Goal: Task Accomplishment & Management: Use online tool/utility

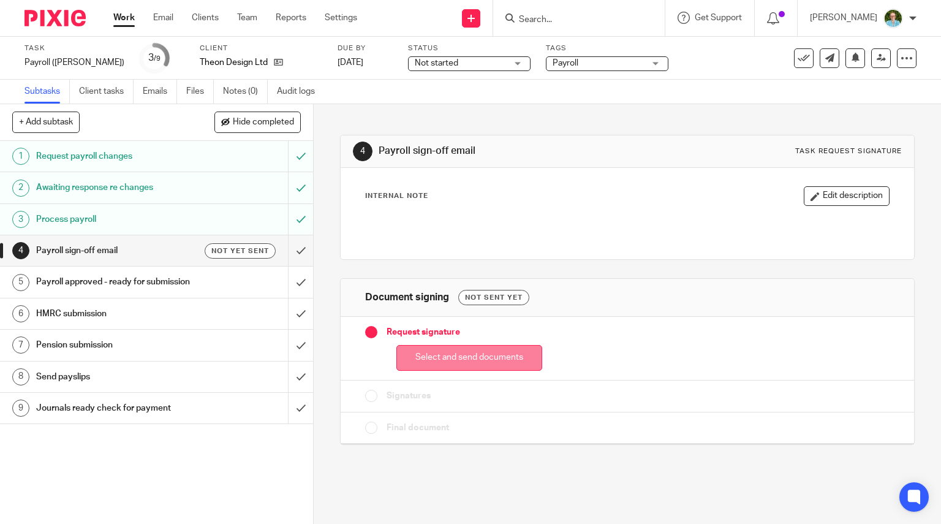
click at [408, 361] on button "Select and send documents" at bounding box center [469, 358] width 146 height 26
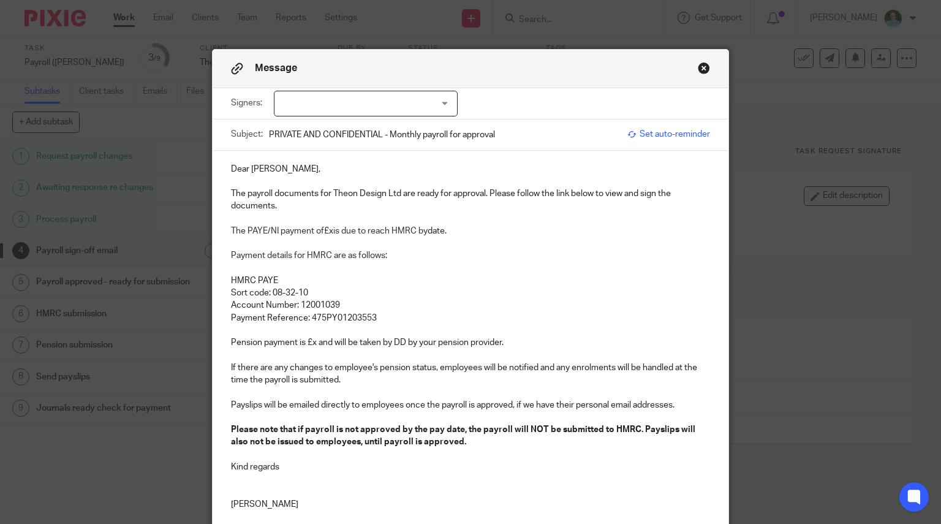
click at [356, 97] on div at bounding box center [366, 104] width 184 height 26
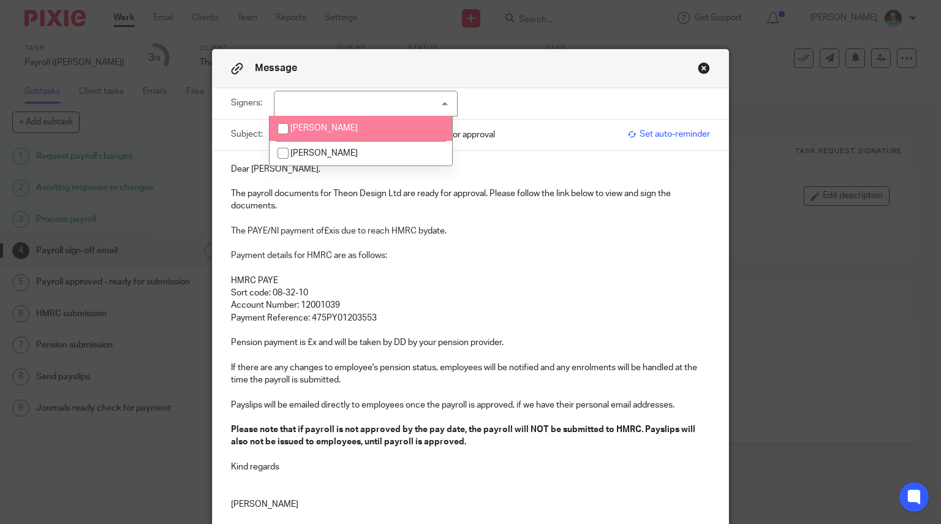
click at [335, 132] on li "[PERSON_NAME]" at bounding box center [361, 128] width 183 height 25
checkbox input "true"
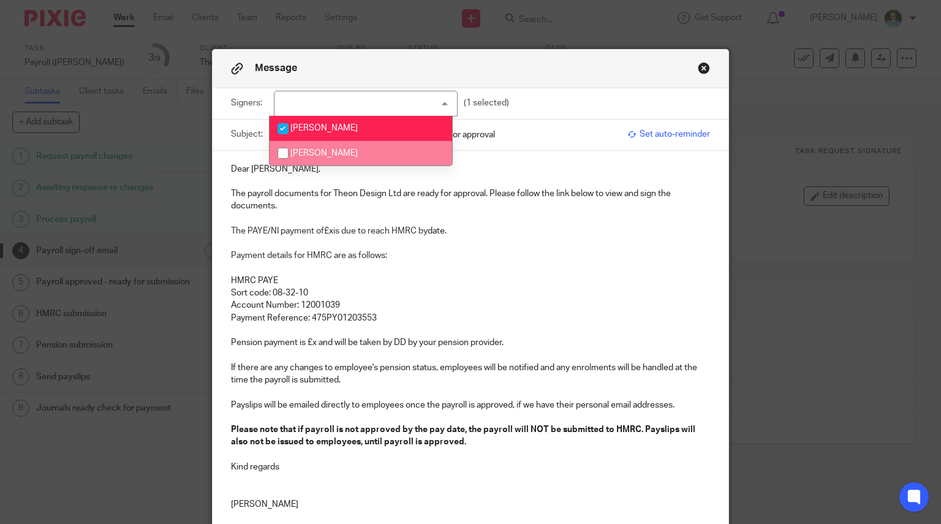
click at [249, 192] on p "The payroll documents for Theon Design Ltd are ready for approval. Please follo…" at bounding box center [471, 199] width 480 height 25
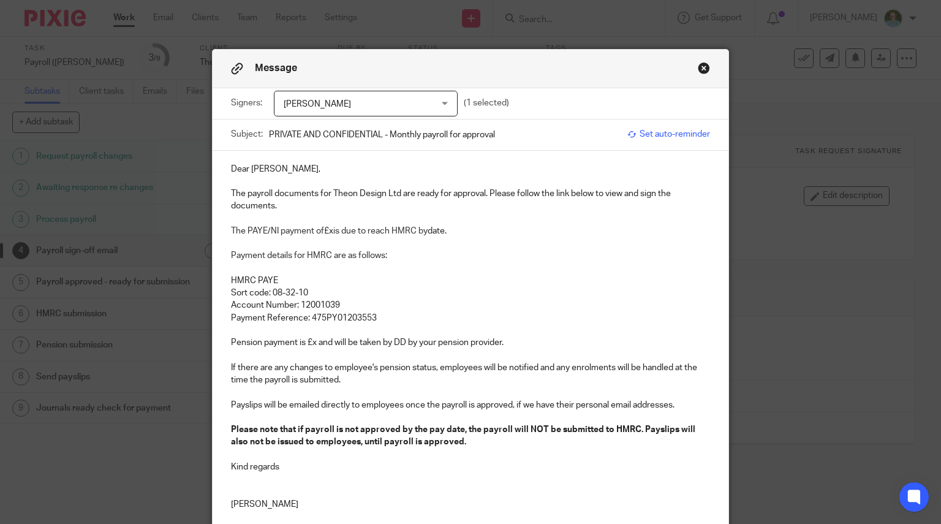
click at [243, 190] on p "The payroll documents for Theon Design Ltd are ready for approval. Please follo…" at bounding box center [471, 199] width 480 height 25
click at [333, 233] on span "is due to reach HMRC by" at bounding box center [380, 231] width 94 height 9
drag, startPoint x: 482, startPoint y: 234, endPoint x: 459, endPoint y: 231, distance: 23.5
click at [459, 231] on p "The PAYE/NI payment of £7,714.65 is due to reach HMRC by date." at bounding box center [471, 231] width 480 height 12
click at [401, 326] on p at bounding box center [471, 330] width 480 height 12
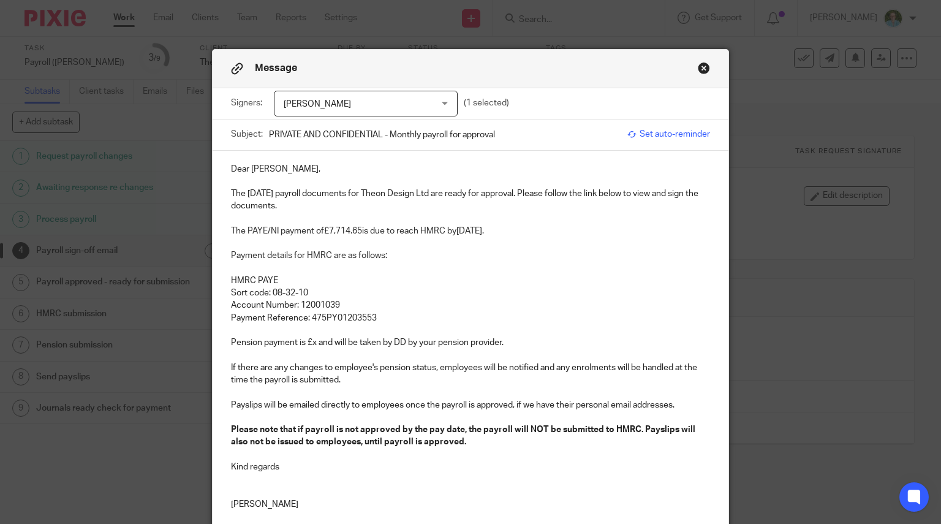
click at [395, 319] on p "Payment Reference: 475PY01203553" at bounding box center [471, 318] width 480 height 12
click at [309, 343] on p "Pension payment is £x and will be taken by DD by your pension provider." at bounding box center [471, 342] width 480 height 12
click at [369, 367] on p "If there are any changes to employee's pension status, employees will be notifi…" at bounding box center [471, 373] width 480 height 25
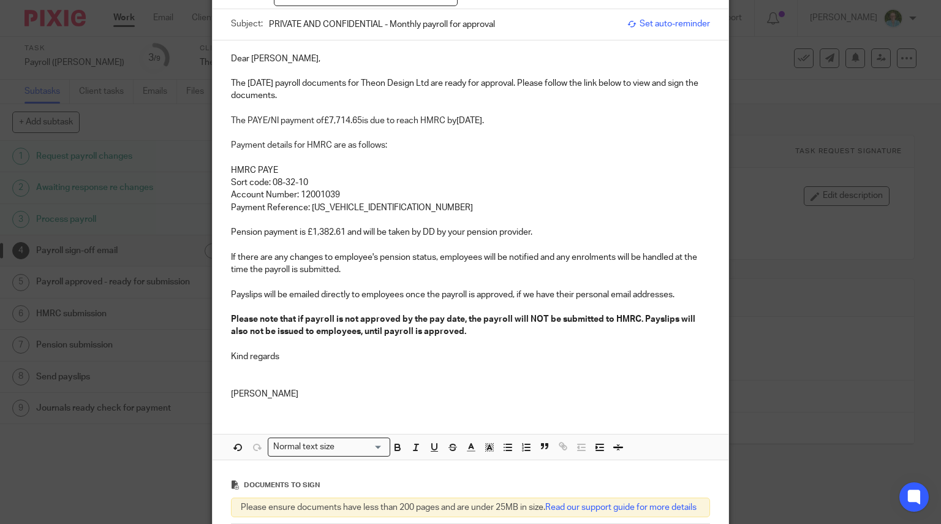
scroll to position [123, 0]
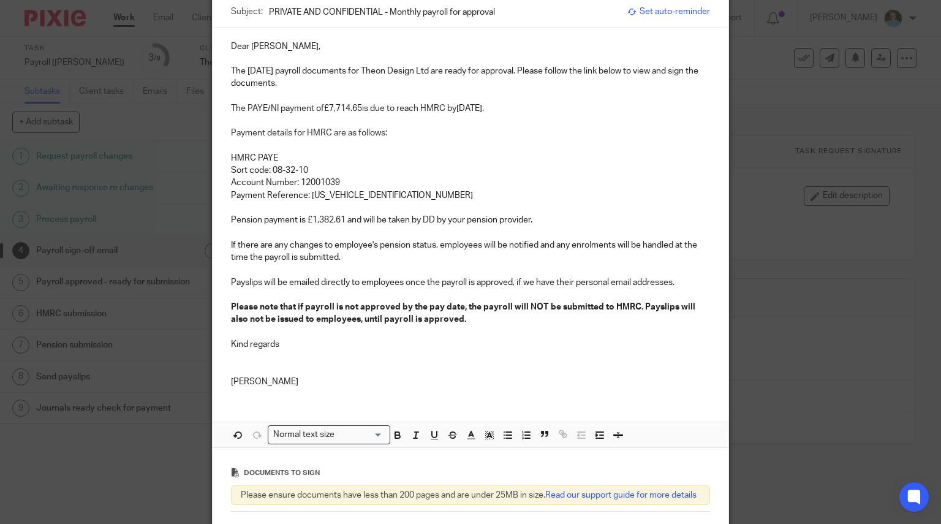
click at [279, 369] on p at bounding box center [471, 369] width 480 height 12
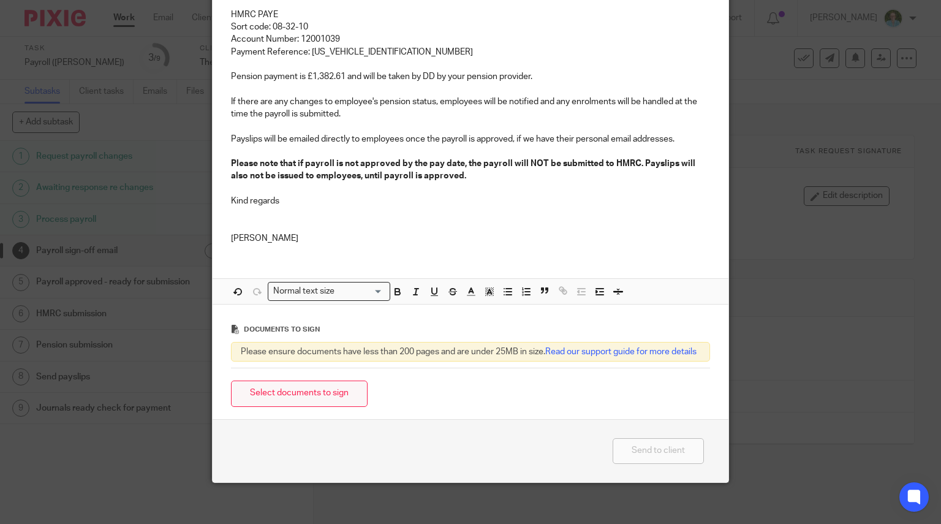
scroll to position [284, 0]
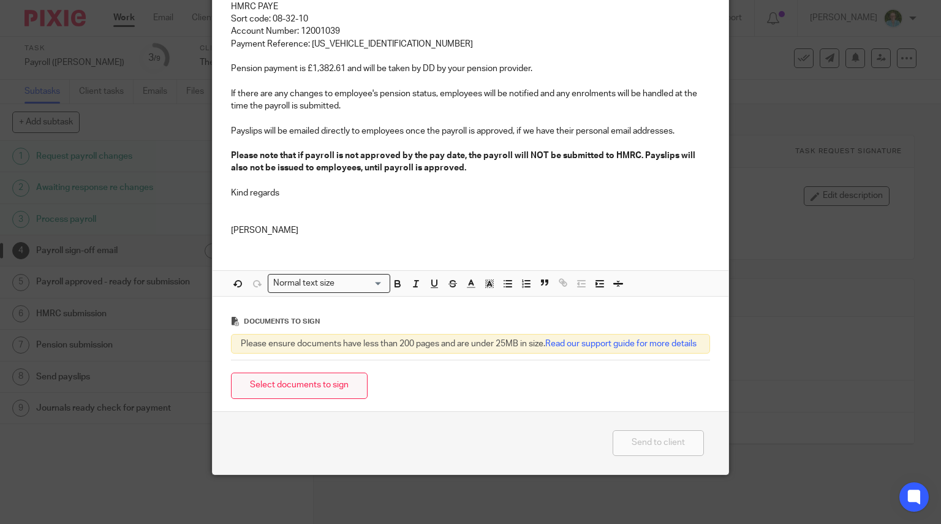
click at [305, 375] on button "Select documents to sign" at bounding box center [299, 385] width 137 height 26
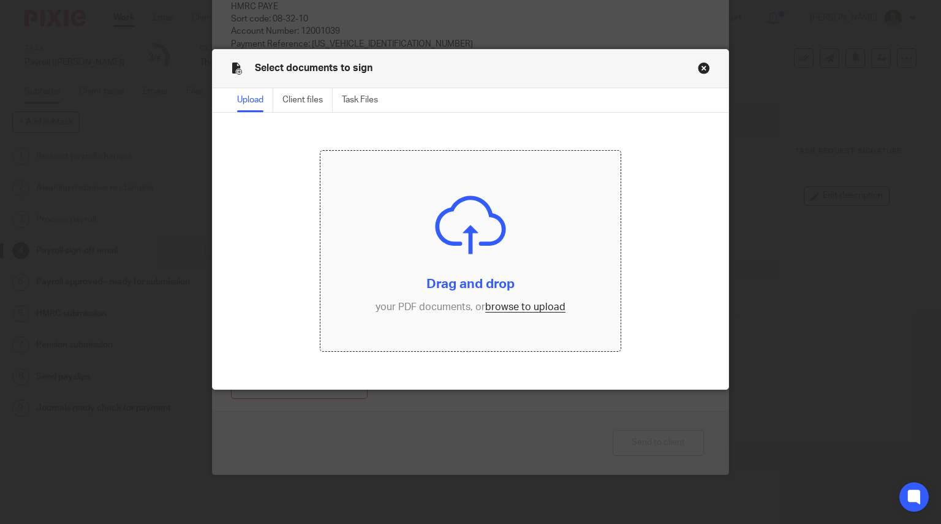
click at [393, 247] on input "file" at bounding box center [470, 251] width 300 height 200
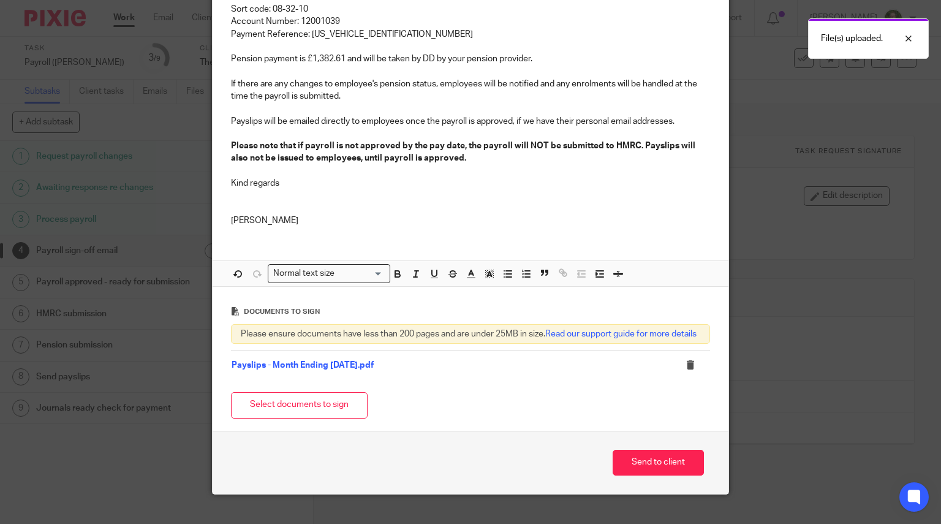
click at [298, 418] on button "Select documents to sign" at bounding box center [299, 405] width 137 height 26
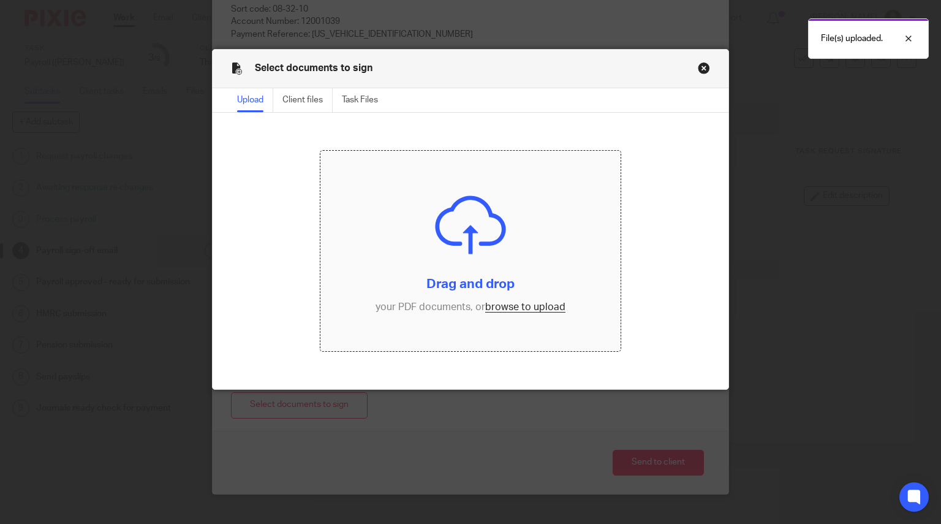
click at [431, 298] on input "file" at bounding box center [470, 251] width 300 height 200
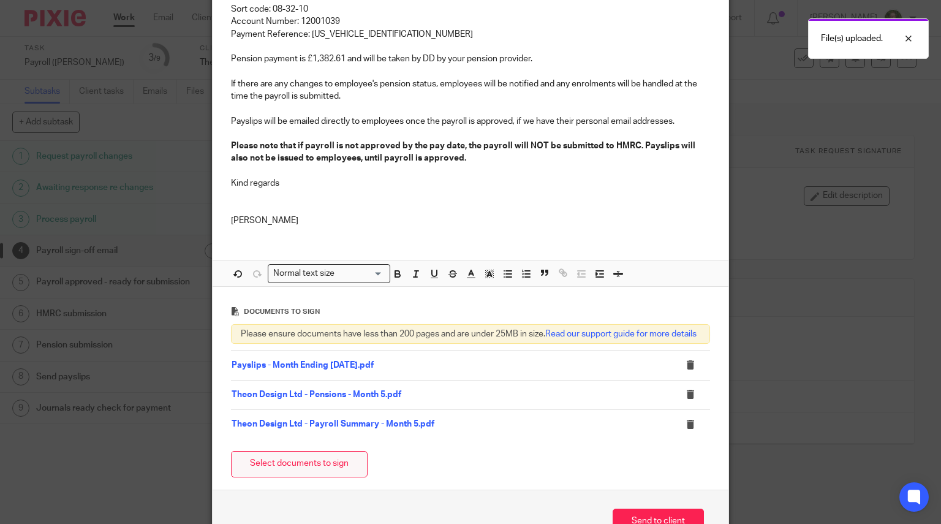
click at [336, 476] on button "Select documents to sign" at bounding box center [299, 464] width 137 height 26
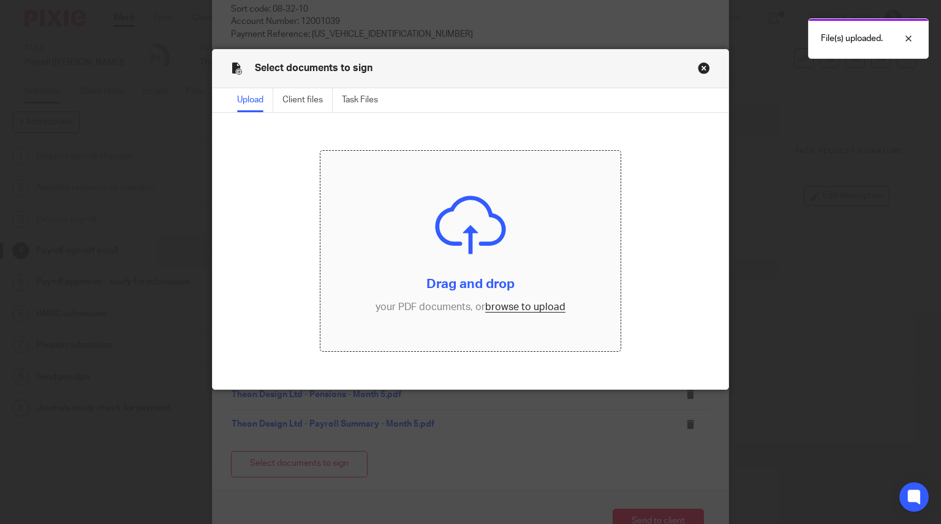
click at [431, 285] on input "file" at bounding box center [470, 251] width 300 height 200
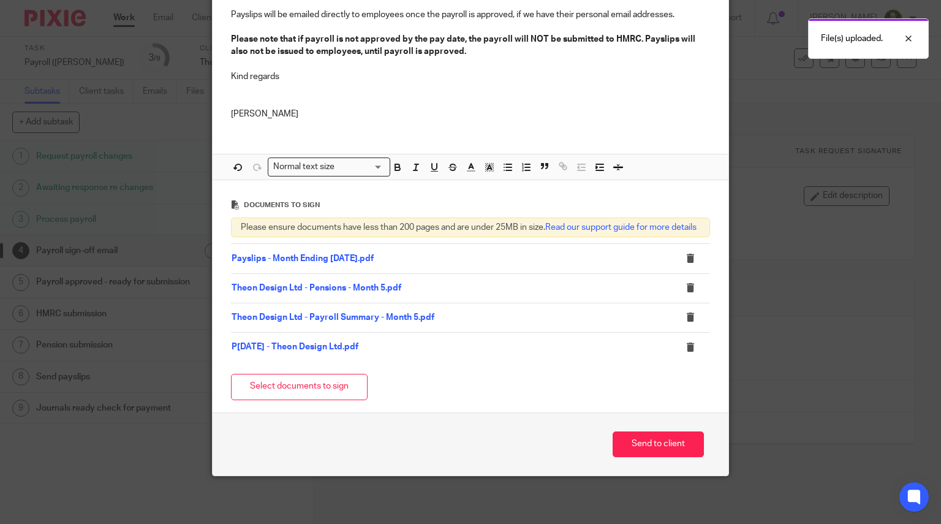
scroll to position [401, 0]
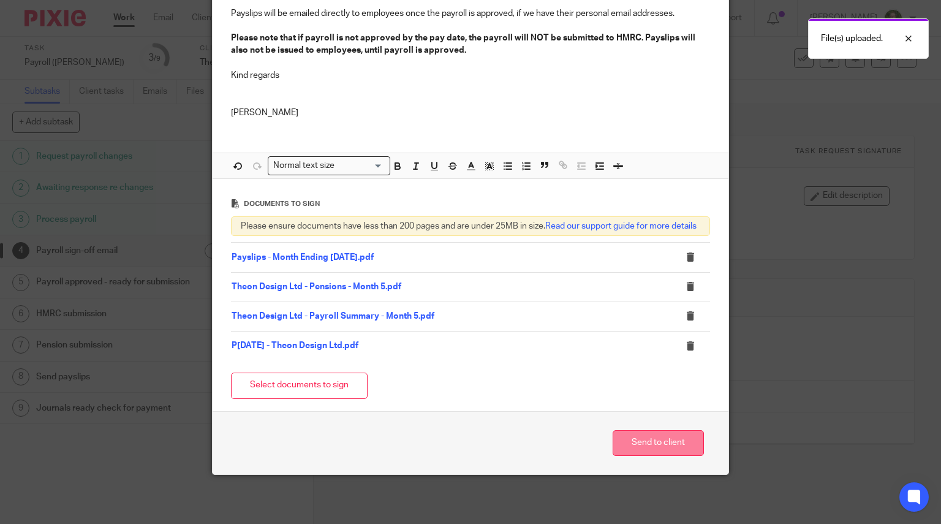
click at [650, 440] on button "Send to client" at bounding box center [658, 443] width 91 height 26
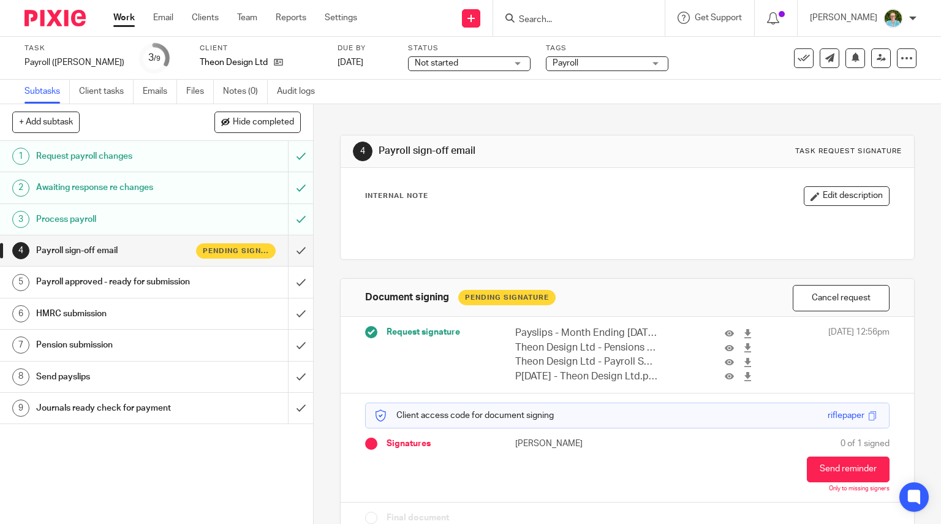
click at [57, 17] on img at bounding box center [55, 18] width 61 height 17
